Goal: Check status: Check status

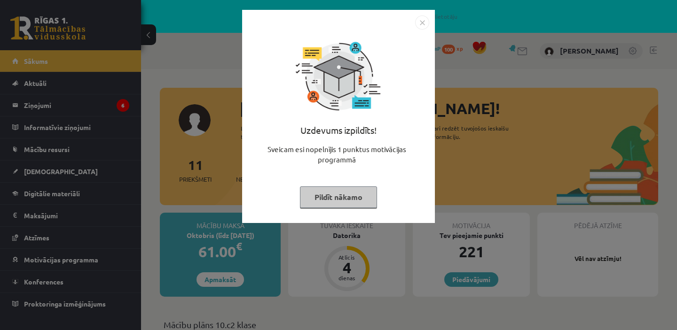
click at [366, 197] on button "Pildīt nākamo" at bounding box center [338, 198] width 77 height 22
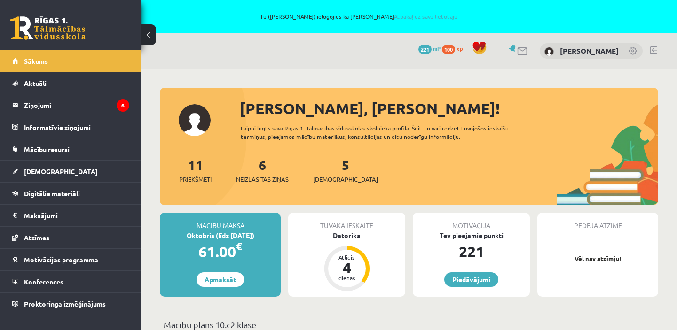
scroll to position [5, 0]
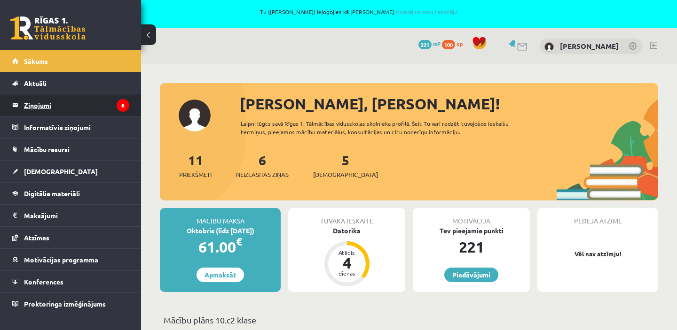
click at [120, 108] on icon "6" at bounding box center [123, 105] width 13 height 13
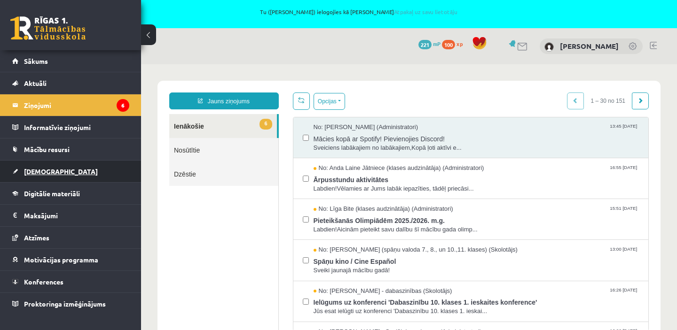
click at [60, 175] on link "[DEMOGRAPHIC_DATA]" at bounding box center [70, 172] width 117 height 22
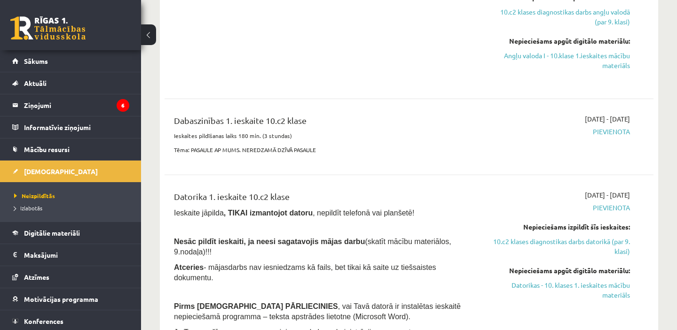
scroll to position [338, 0]
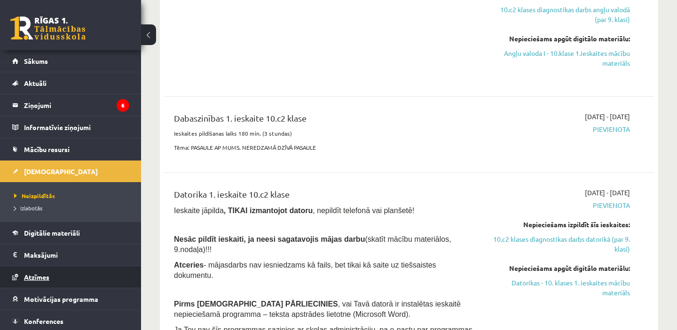
click at [38, 278] on span "Atzīmes" at bounding box center [36, 277] width 25 height 8
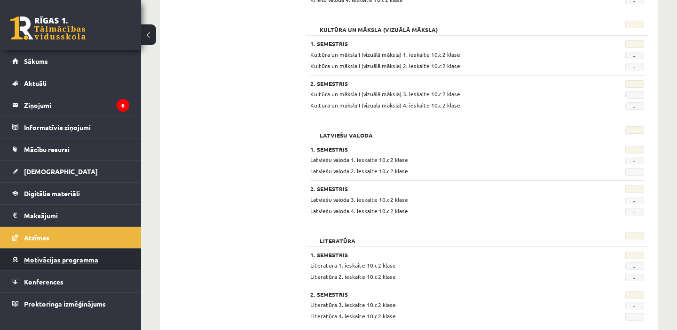
scroll to position [596, 0]
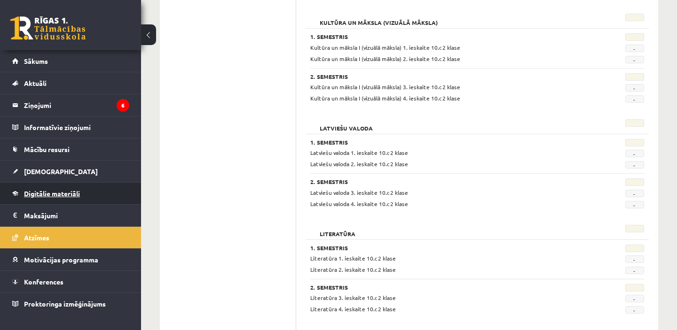
click at [47, 196] on span "Digitālie materiāli" at bounding box center [52, 193] width 56 height 8
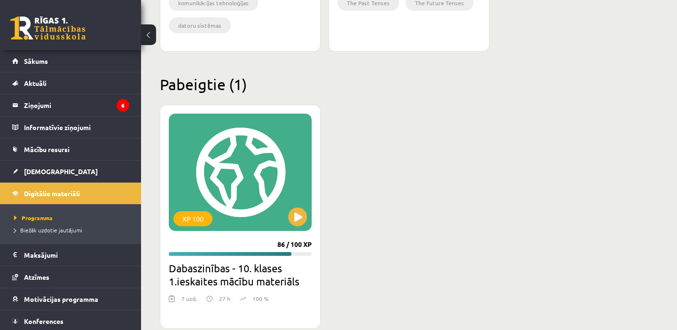
scroll to position [541, 0]
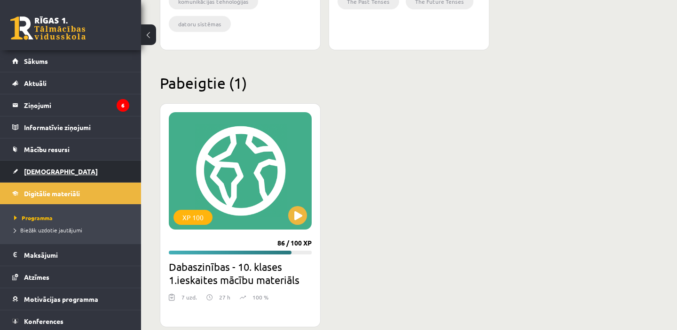
click at [45, 169] on span "[DEMOGRAPHIC_DATA]" at bounding box center [61, 171] width 74 height 8
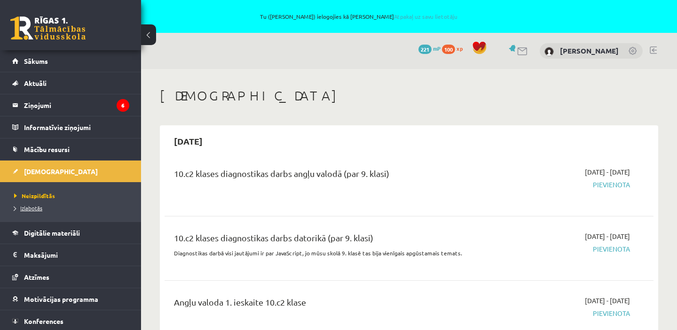
click at [38, 209] on span "Izlabotās" at bounding box center [28, 208] width 28 height 8
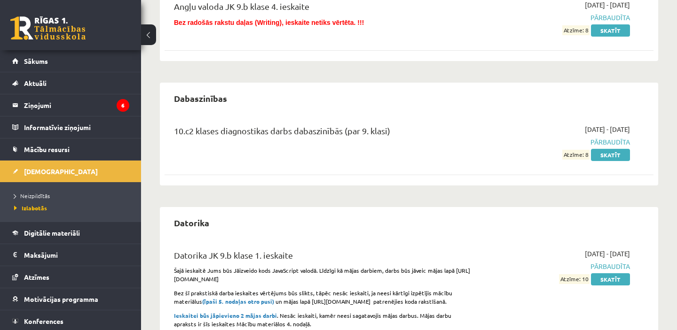
scroll to position [368, 0]
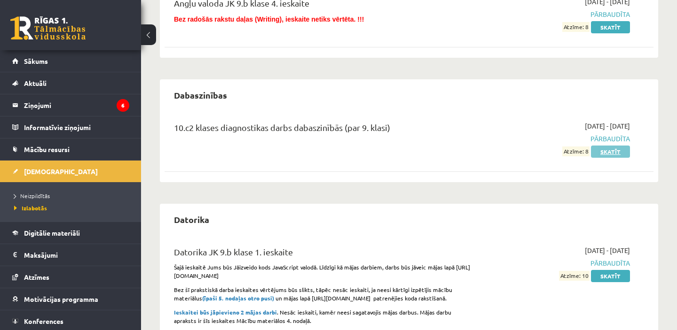
click at [609, 151] on link "Skatīt" at bounding box center [610, 152] width 39 height 12
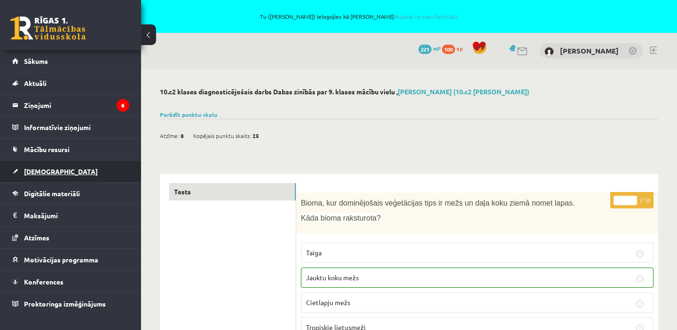
click at [39, 173] on span "[DEMOGRAPHIC_DATA]" at bounding box center [61, 171] width 74 height 8
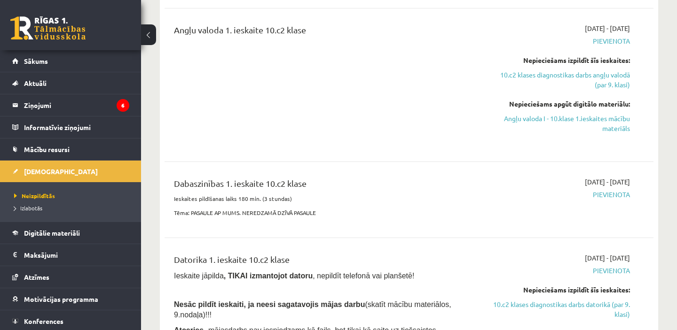
scroll to position [274, 0]
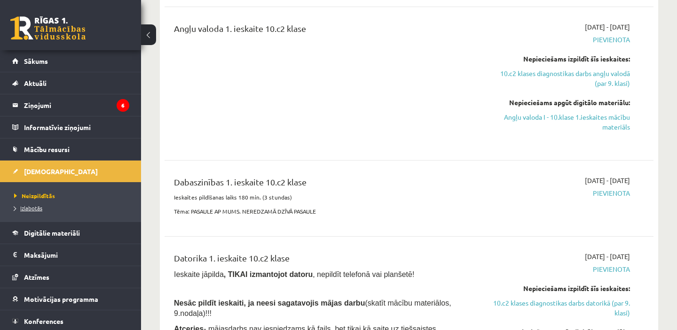
click at [31, 209] on span "Izlabotās" at bounding box center [28, 208] width 28 height 8
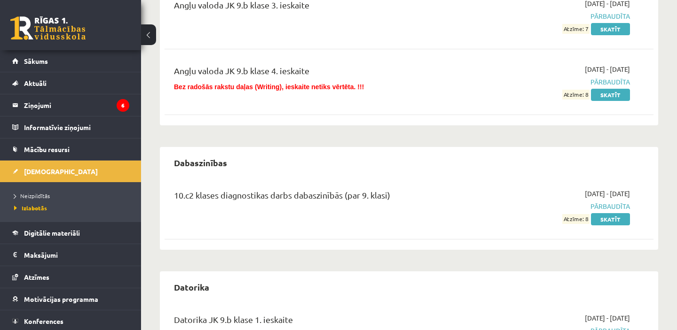
scroll to position [302, 0]
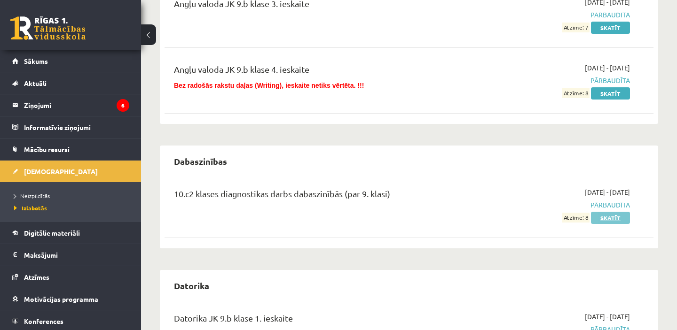
click at [606, 218] on link "Skatīt" at bounding box center [610, 218] width 39 height 12
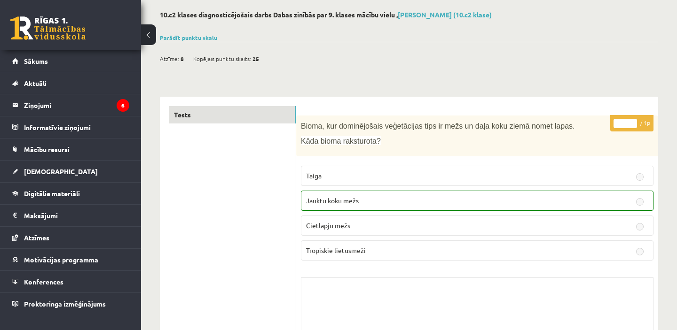
scroll to position [11, 0]
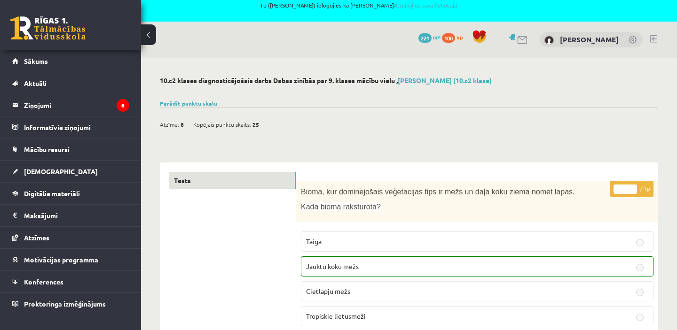
click at [652, 37] on link at bounding box center [653, 39] width 7 height 8
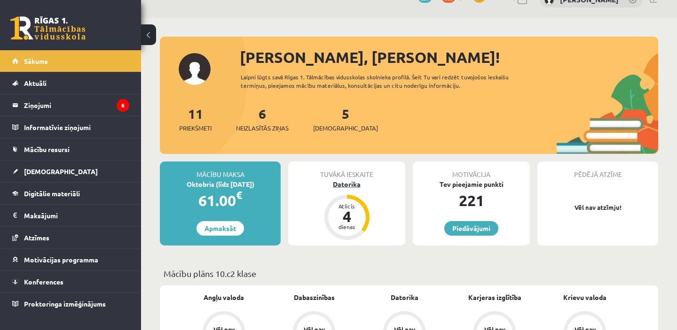
scroll to position [62, 0]
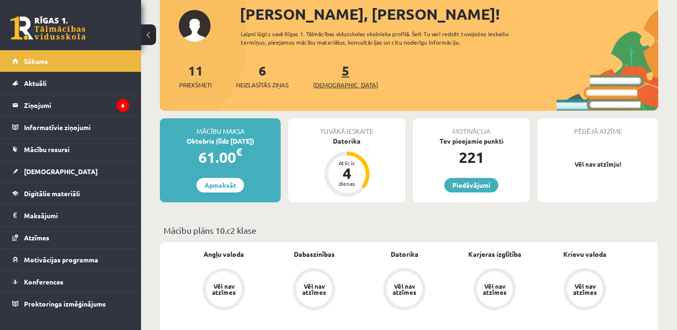
click at [331, 76] on link "5 [DEMOGRAPHIC_DATA]" at bounding box center [345, 76] width 65 height 28
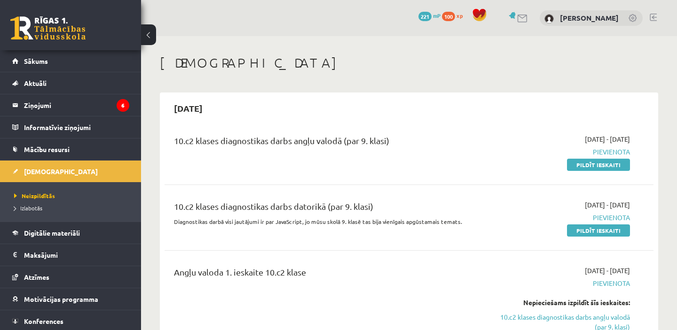
click at [653, 18] on link at bounding box center [653, 18] width 7 height 8
